Goal: Information Seeking & Learning: Check status

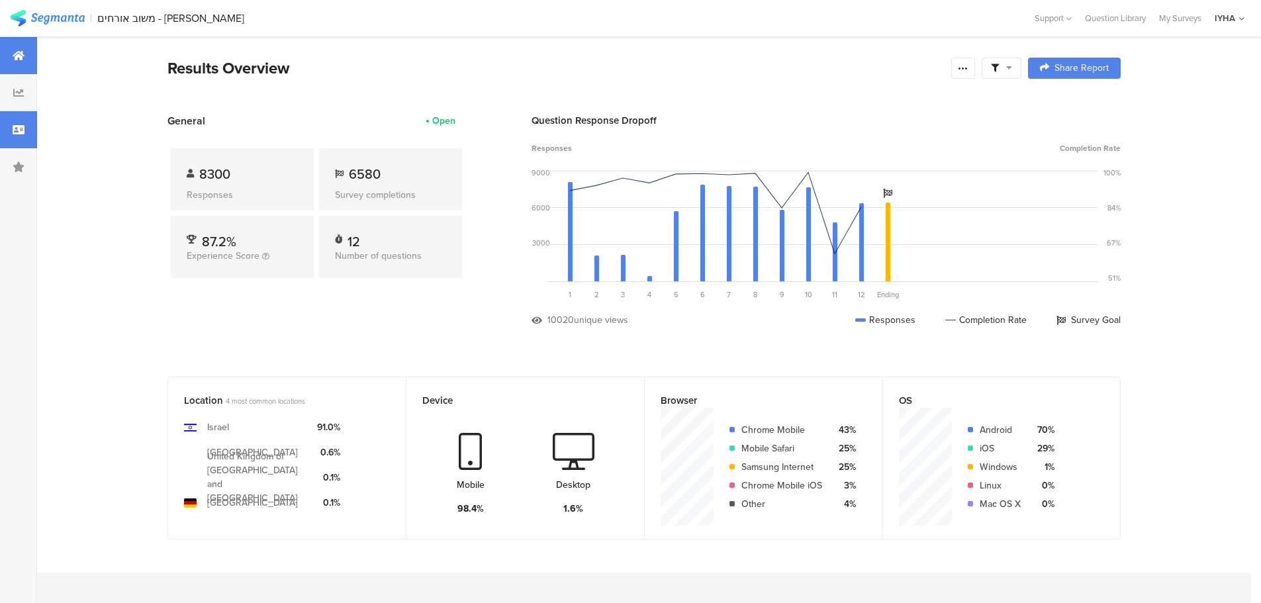
click at [17, 133] on icon at bounding box center [19, 129] width 12 height 11
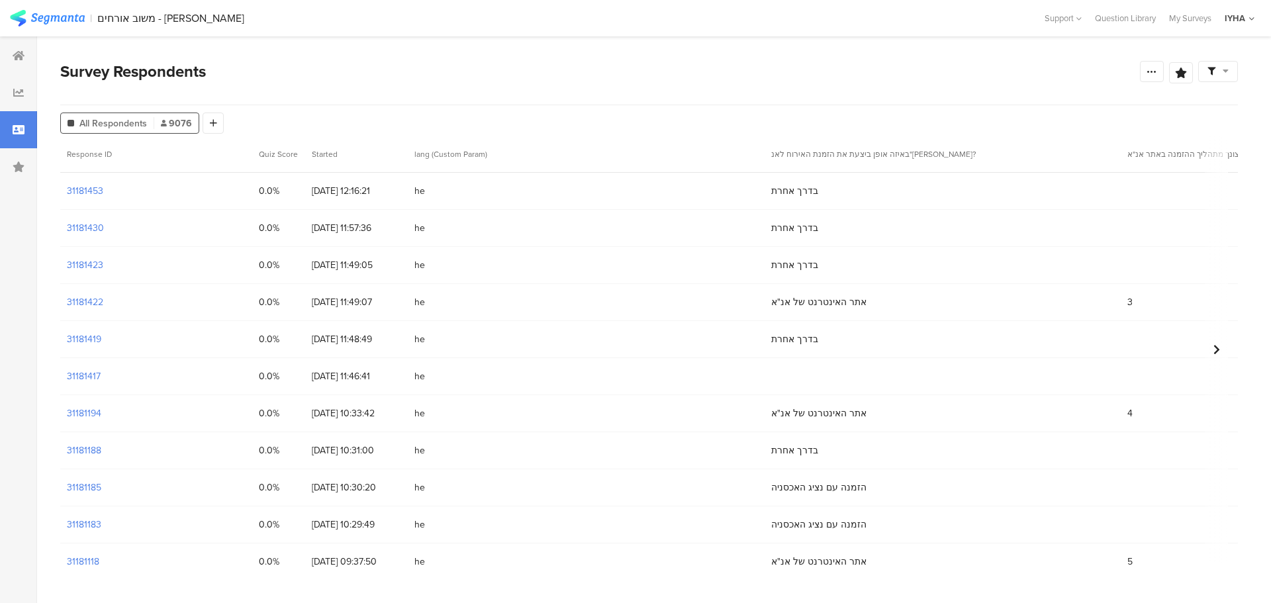
click at [91, 310] on div "31181422" at bounding box center [156, 302] width 192 height 36
click at [90, 307] on section "31181422" at bounding box center [85, 302] width 36 height 14
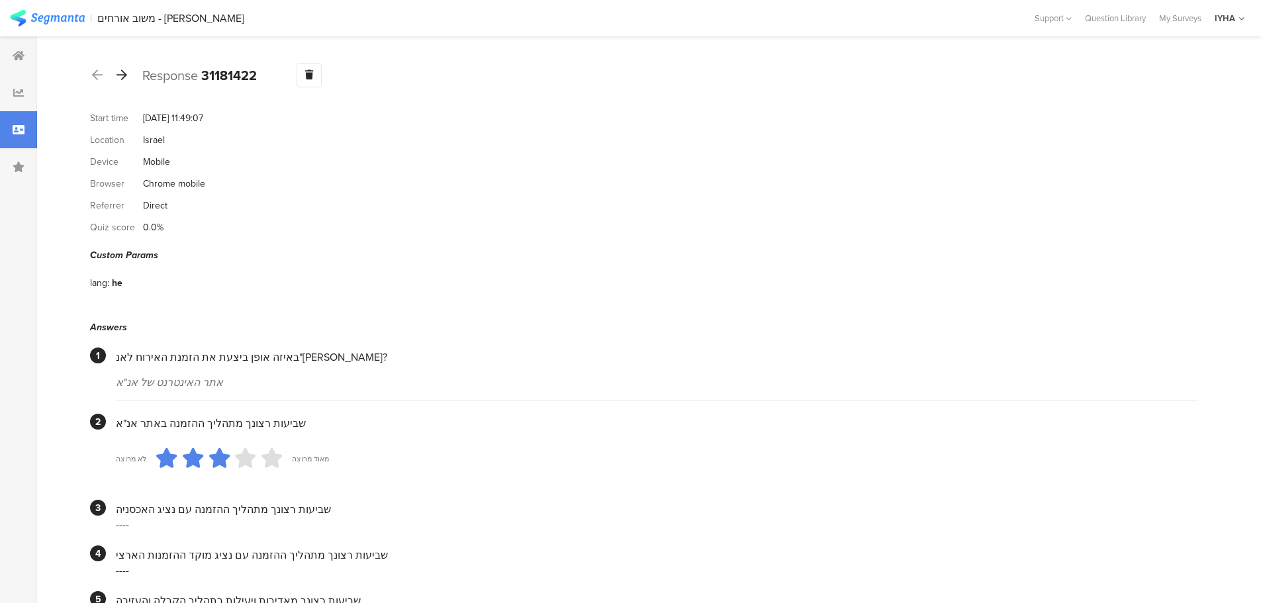
click at [127, 81] on div at bounding box center [122, 75] width 15 height 21
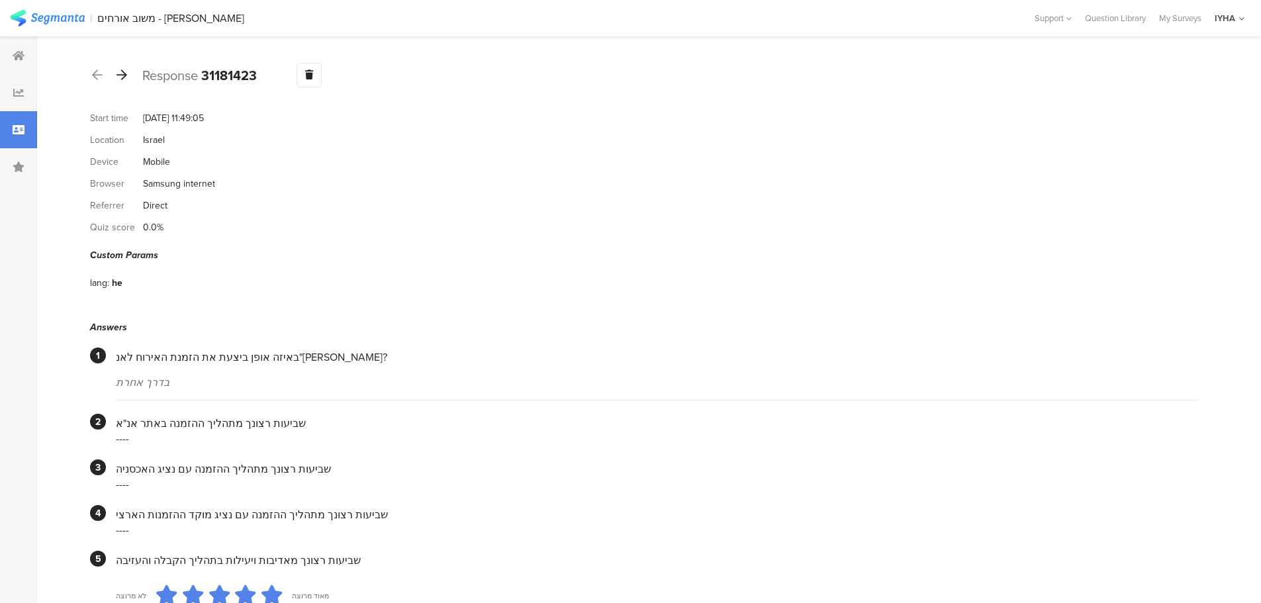
click at [123, 71] on icon at bounding box center [122, 75] width 11 height 12
click at [119, 73] on icon at bounding box center [122, 75] width 11 height 12
click at [124, 73] on icon at bounding box center [122, 75] width 11 height 12
click at [121, 73] on icon at bounding box center [122, 75] width 11 height 12
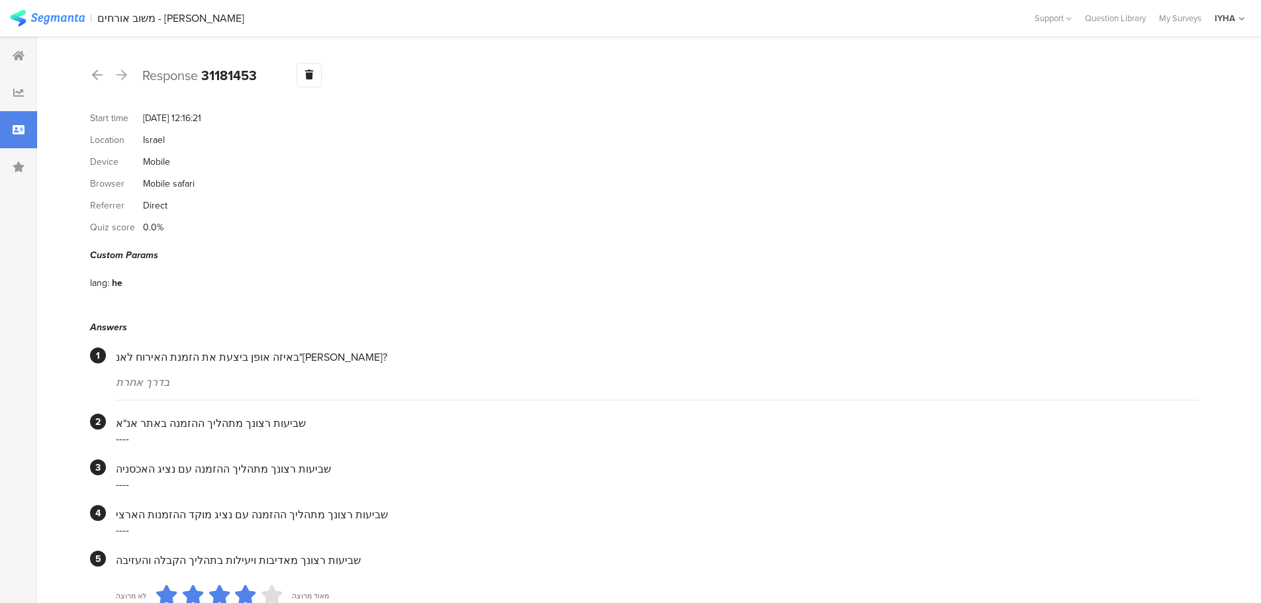
click at [121, 73] on icon at bounding box center [122, 75] width 11 height 12
